Goal: Task Accomplishment & Management: Manage account settings

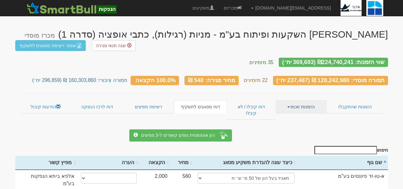
click at [289, 101] on link "הזמנות זוכות" at bounding box center [301, 106] width 51 height 13
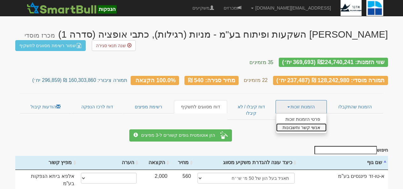
click at [290, 123] on link "אנשי קשר וחשבונות" at bounding box center [301, 127] width 50 height 8
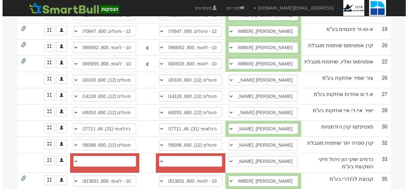
scroll to position [379, 0]
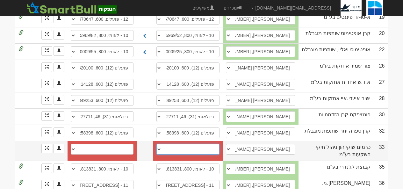
click at [197, 144] on select "חשבון חדש" at bounding box center [188, 149] width 63 height 11
select select "new_billing"
click at [161, 144] on select "חשבון חדש" at bounding box center [188, 149] width 63 height 11
select select
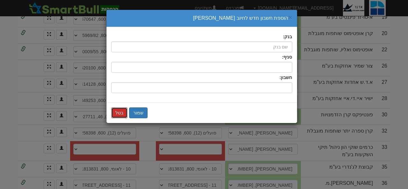
click at [121, 116] on button "בטל" at bounding box center [119, 112] width 16 height 11
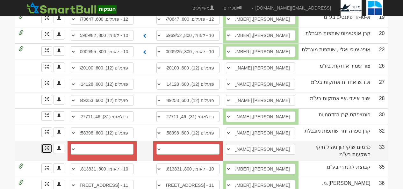
click at [46, 144] on link at bounding box center [46, 149] width 11 height 10
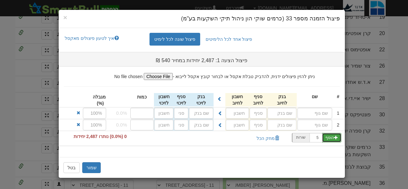
click at [335, 138] on span "button" at bounding box center [336, 138] width 4 height 4
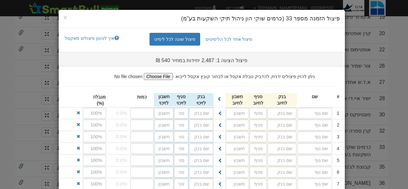
click at [332, 138] on input "text" at bounding box center [315, 136] width 35 height 11
drag, startPoint x: 131, startPoint y: 25, endPoint x: 115, endPoint y: 0, distance: 29.1
click at [115, 0] on div "× פיצול הזמנה מספר 33 (כרמים שוקי הון ניהול תיקי השקעות בע"מ) פיצול אחד לכל הלי…" at bounding box center [204, 94] width 408 height 189
drag, startPoint x: 85, startPoint y: 17, endPoint x: 67, endPoint y: -6, distance: 29.0
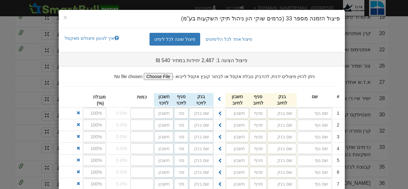
drag, startPoint x: 311, startPoint y: 112, endPoint x: 300, endPoint y: 197, distance: 85.8
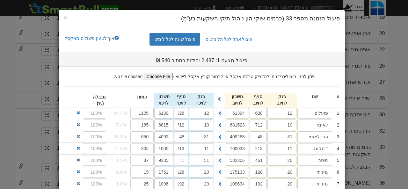
click at [164, 19] on h4 "פיצול הזמנה מספר 33 (כרמים שוקי הון ניהול תיקי השקעות בע"מ)" at bounding box center [201, 19] width 277 height 8
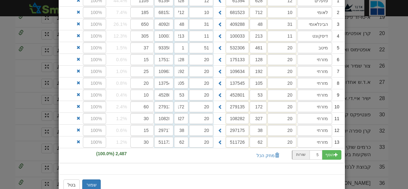
scroll to position [113, 0]
click at [92, 183] on button "שמור" at bounding box center [91, 184] width 18 height 11
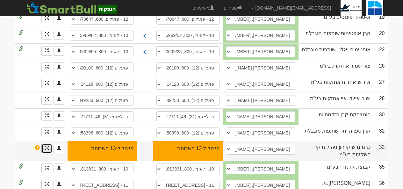
click at [43, 144] on link at bounding box center [46, 149] width 11 height 10
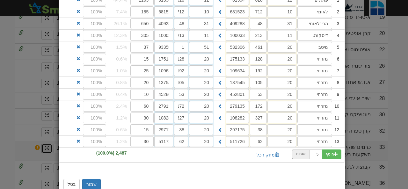
scroll to position [0, 0]
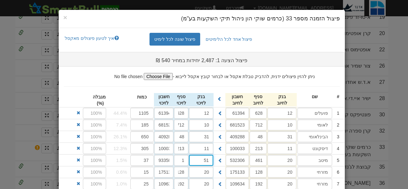
click at [202, 163] on input "51" at bounding box center [201, 160] width 24 height 11
click at [122, 18] on h4 "פיצול הזמנה מספר 33 (כרמים שוקי הון ניהול תיקי השקעות בע"מ)" at bounding box center [201, 19] width 277 height 8
click at [200, 161] on input "51" at bounding box center [201, 160] width 24 height 11
click at [199, 175] on div "מיטב דש ( 51 )" at bounding box center [186, 173] width 54 height 8
type input "מיטב דש (51)"
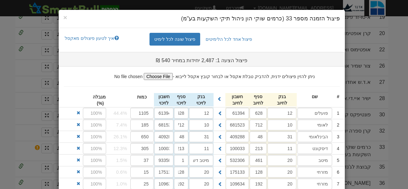
drag, startPoint x: 121, startPoint y: 24, endPoint x: 111, endPoint y: -3, distance: 28.6
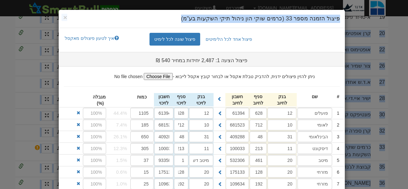
click at [114, 21] on h4 "פיצול הזמנה מספר 33 (כרמים שוקי הון ניהול תיקי השקעות בע"מ)" at bounding box center [201, 19] width 277 height 8
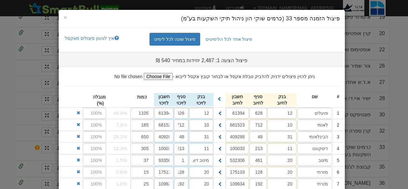
click at [5, 87] on div "× פיצול הזמנה מספר 33 (כרמים שוקי הון ניהול תיקי השקעות בע"מ) פיצול אחד לכל הלי…" at bounding box center [204, 94] width 408 height 189
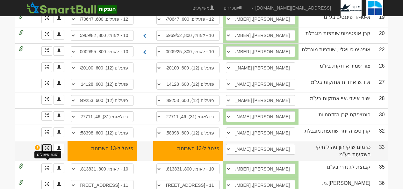
click at [47, 146] on span at bounding box center [47, 148] width 4 height 4
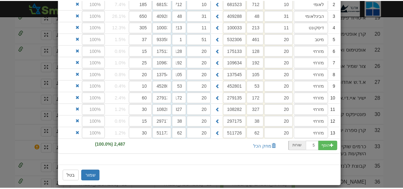
scroll to position [129, 0]
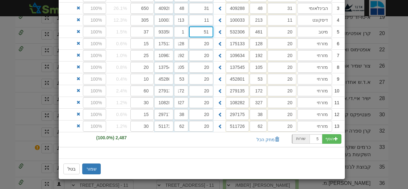
click at [205, 35] on input "51" at bounding box center [201, 31] width 24 height 11
click at [204, 42] on div "מיטב דש ( 51 )" at bounding box center [186, 44] width 54 height 8
type input "מיטב דש (51)"
click at [93, 166] on button "שמור" at bounding box center [91, 169] width 18 height 11
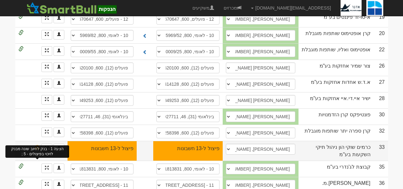
click at [37, 145] on span at bounding box center [37, 147] width 5 height 5
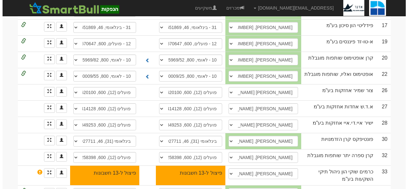
scroll to position [358, 0]
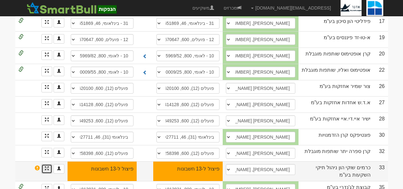
click at [44, 164] on link "הזנת פיצולים" at bounding box center [46, 169] width 11 height 10
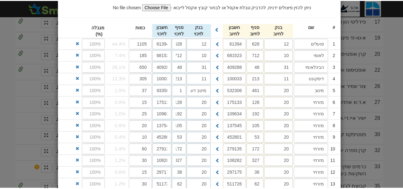
scroll to position [129, 0]
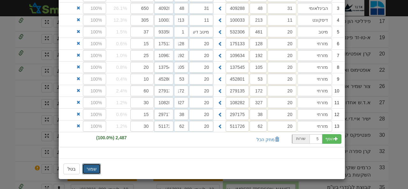
click at [92, 167] on button "שמור" at bounding box center [91, 169] width 18 height 11
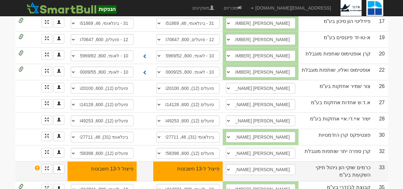
click at [94, 166] on td "פיצול ל-13 חשבונות חשבון חדש" at bounding box center [102, 171] width 69 height 20
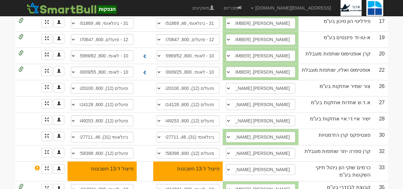
drag, startPoint x: 94, startPoint y: 166, endPoint x: 0, endPoint y: 69, distance: 135.8
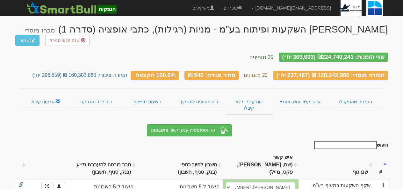
scroll to position [0, 0]
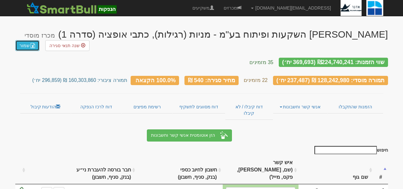
click at [28, 40] on link "שמור" at bounding box center [27, 45] width 24 height 11
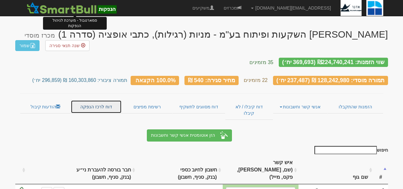
click at [86, 100] on link "דוח לרכז הנפקה" at bounding box center [96, 106] width 51 height 13
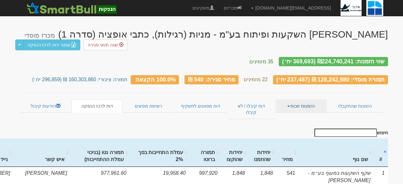
click at [292, 105] on link "הזמנות זוכות" at bounding box center [301, 105] width 51 height 13
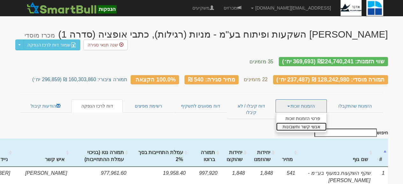
click at [293, 124] on link "אנשי קשר וחשבונות" at bounding box center [301, 127] width 50 height 8
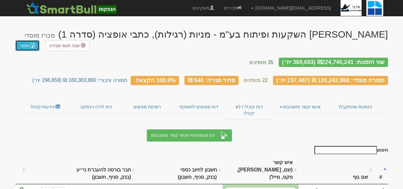
click at [29, 40] on link "שמור" at bounding box center [27, 45] width 24 height 11
click at [88, 100] on link "דוח לרכז הנפקה" at bounding box center [96, 106] width 51 height 13
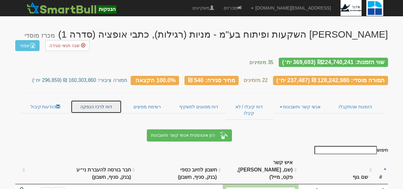
click at [89, 100] on link "דוח לרכז הנפקה" at bounding box center [96, 106] width 51 height 13
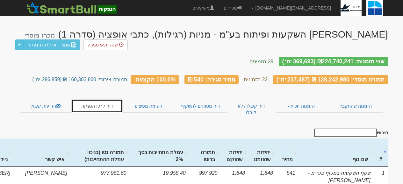
click at [103, 101] on link "דוח לרכז הנפקה" at bounding box center [96, 105] width 51 height 13
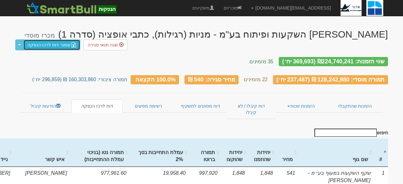
click at [49, 44] on link "שמור דוח לרכז הנפקה" at bounding box center [51, 45] width 57 height 11
